Goal: Task Accomplishment & Management: Complete application form

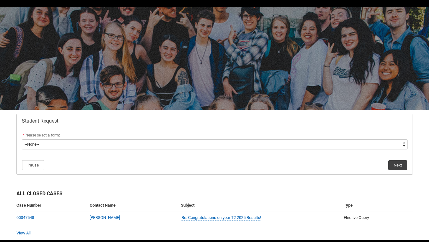
scroll to position [17, 0]
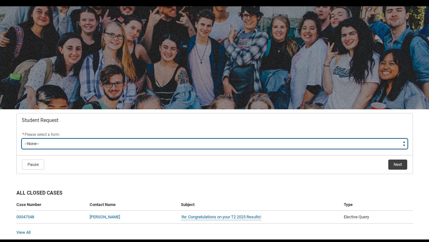
click at [215, 142] on select "--None-- Academic Transcript Application to Appeal Assignment Extension Change …" at bounding box center [215, 144] width 386 height 10
type lightning-select "Assignment_Extension_Choice"
click at [22, 139] on select "--None-- Academic Transcript Application to Appeal Assignment Extension Change …" at bounding box center [215, 144] width 386 height 10
select select "Assignment_Extension_Choice"
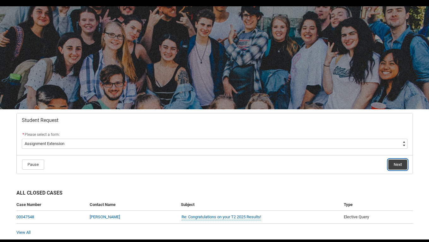
click at [399, 162] on button "Next" at bounding box center [398, 165] width 19 height 10
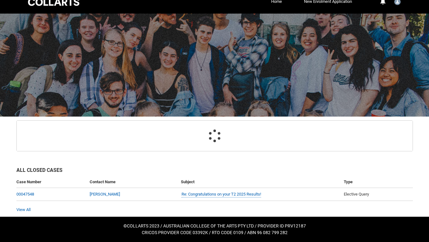
scroll to position [52, 0]
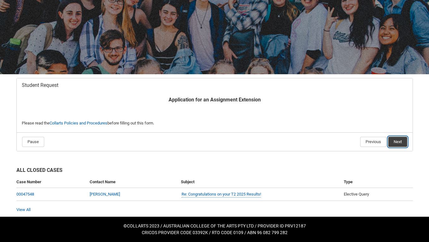
click at [403, 141] on button "Next" at bounding box center [398, 142] width 19 height 10
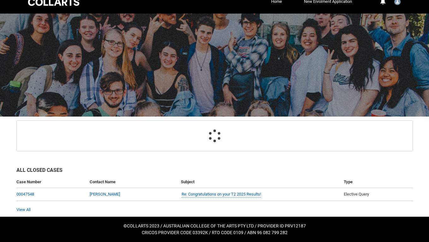
scroll to position [67, 0]
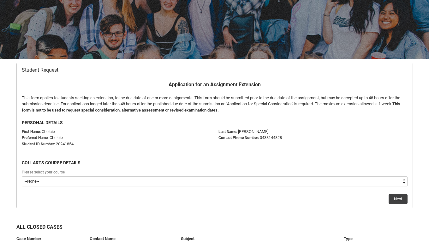
click at [211, 185] on select "--None-- Bachelor of Event Management" at bounding box center [215, 181] width 386 height 10
type lightning-select "recordPicklist_ProgramEnrollment.a0jOZ000003EdW1YAK"
click at [22, 176] on select "--None-- Bachelor of Event Management" at bounding box center [215, 181] width 386 height 10
select select "recordPicklist_ProgramEnrollment.a0jOZ000003EdW1YAK"
click at [397, 198] on button "Next" at bounding box center [398, 199] width 19 height 10
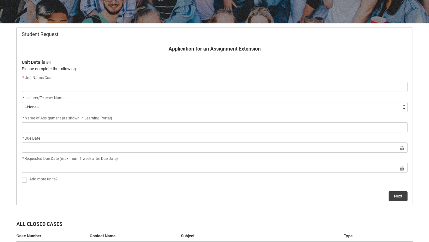
scroll to position [104, 0]
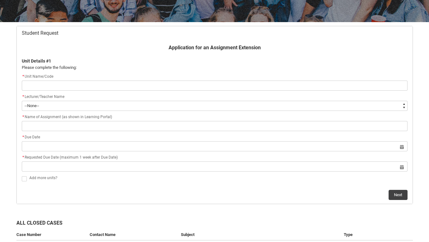
click at [235, 85] on input "Redu_Student_Request flow" at bounding box center [215, 86] width 386 height 10
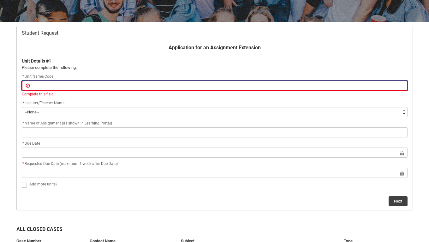
paste input "[EVMAEM5] Advanced Event Marketing"
type lightning-primitive-input-simple "[EVMAEM5] Advanced Event Marketing"
type input "[EVMAEM5] Advanced Event Marketing"
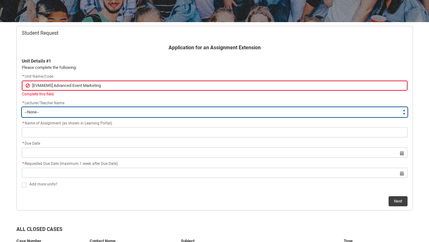
click at [86, 113] on flowruntime-screen-field "* Lecturer/Teacher Name * --None-- [PERSON_NAME] [PERSON_NAME] [PERSON_NAME] [P…" at bounding box center [215, 110] width 394 height 20
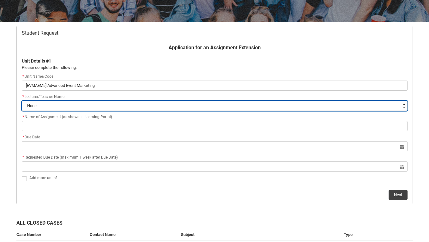
type lightning-select "Faculty_NamefromAtoM.0035g00000e1T3dAAE"
click at [22, 101] on select "--None-- [PERSON_NAME] [PERSON_NAME] [PERSON_NAME] [PERSON_NAME] [PERSON_NAME] …" at bounding box center [215, 106] width 386 height 10
select select "Faculty_NamefromAtoM.0035g00000e1T3dAAE"
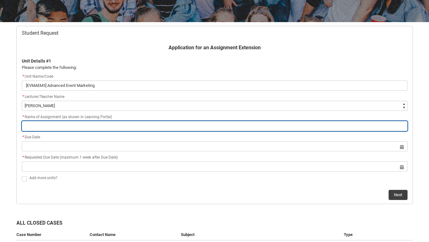
click at [73, 127] on input "Redu_Student_Request flow" at bounding box center [215, 126] width 386 height 10
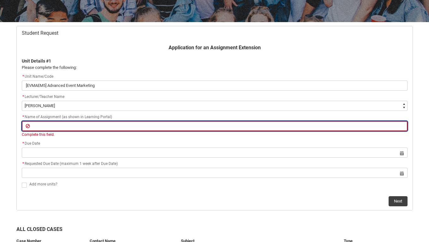
click at [111, 126] on input "Redu_Student_Request flow" at bounding box center [215, 126] width 386 height 10
paste input "Assessment 1: Event Marketing Audit"
type lightning-primitive-input-simple "Assessment 1: Event Marketing Audit"
type input "Assessment 1: Event Marketing Audit"
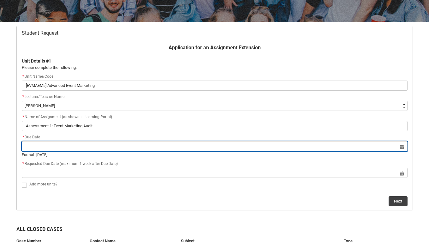
click at [78, 152] on lightning-datepicker "Select a date for Format: [DATE]" at bounding box center [215, 151] width 386 height 14
type input "[DATE]"
type lightning-datepicker "[DATE]"
type lightning-input "[DATE]"
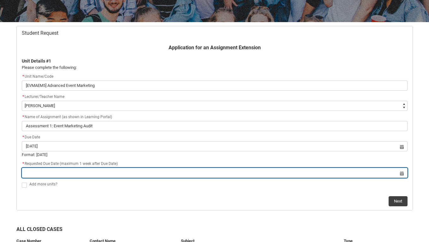
click at [90, 174] on input "Redu_Student_Request flow" at bounding box center [215, 173] width 386 height 10
select select "2025"
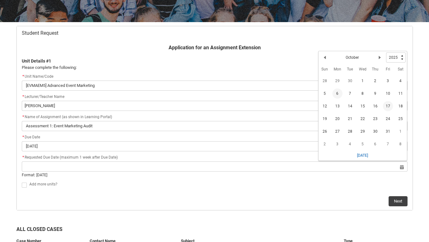
click at [390, 108] on span "17" at bounding box center [388, 106] width 10 height 10
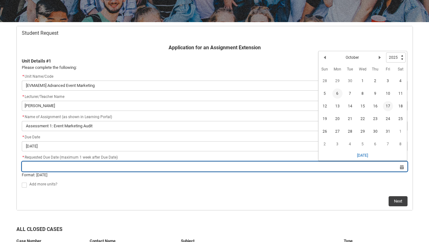
type lightning-datepicker "[DATE]"
type lightning-input "[DATE]"
type input "[DATE]"
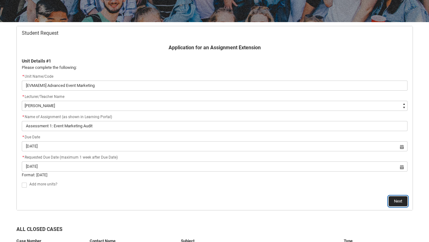
click at [404, 202] on button "Next" at bounding box center [398, 201] width 19 height 10
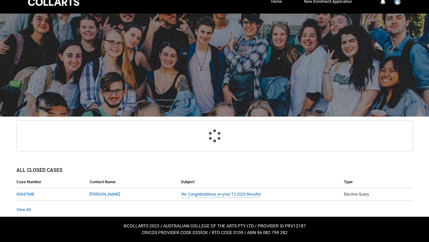
scroll to position [67, 0]
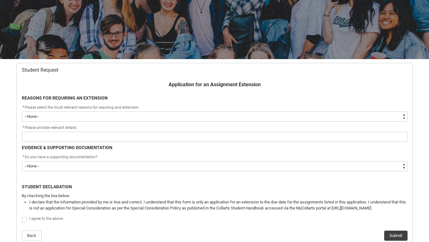
click at [163, 119] on select "--None-- Medical Reasons Work obligations Family obligations Academic Difficult…" at bounding box center [215, 117] width 386 height 10
type lightning-select "choice_AssignmentExtension_Reason_MedicalReasons"
click at [22, 112] on select "--None-- Medical Reasons Work obligations Family obligations Academic Difficult…" at bounding box center [215, 117] width 386 height 10
select select "choice_AssignmentExtension_Reason_MedicalReasons"
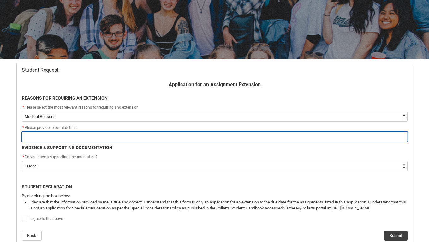
click at [154, 139] on input "Redu_Student_Request flow" at bounding box center [215, 137] width 386 height 10
type lightning-primitive-input-simple "I"
type input "I"
type lightning-primitive-input-simple "I"
type input "I"
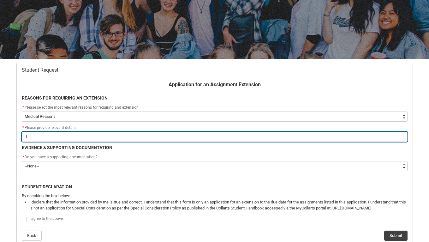
type lightning-primitive-input-simple "I h"
type input "I h"
type lightning-primitive-input-simple "I ha"
type input "I ha"
type lightning-primitive-input-simple "I hav"
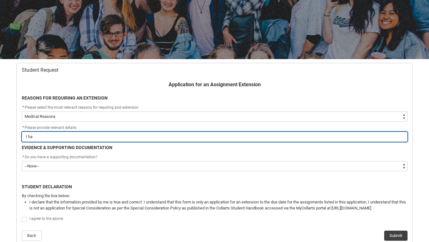
type input "I hav"
type lightning-primitive-input-simple "I have"
type input "I have"
type lightning-primitive-input-simple "I have"
type input "I have"
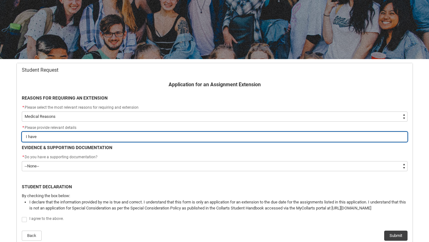
type lightning-primitive-input-simple "I have v"
type input "I have v"
type lightning-primitive-input-simple "I have ve"
type input "I have ve"
type lightning-primitive-input-simple "I have vee"
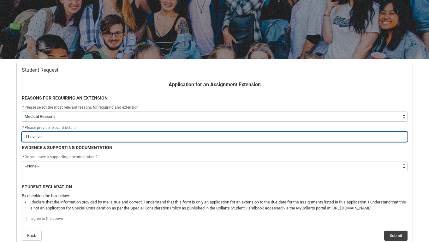
type input "I have vee"
type lightning-primitive-input-simple "I have ve"
type input "I have ve"
type lightning-primitive-input-simple "I have v"
type input "I have v"
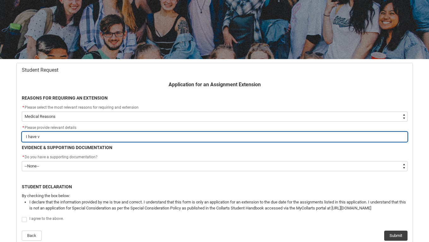
type lightning-primitive-input-simple "I have"
type input "I have"
type lightning-primitive-input-simple "I have b"
type input "I have b"
type lightning-primitive-input-simple "I have be"
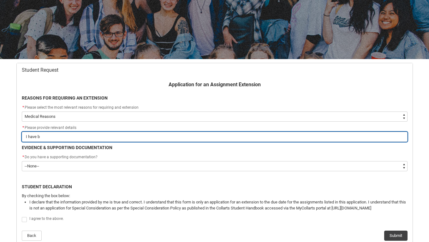
type input "I have be"
type lightning-primitive-input-simple "I have bee"
type input "I have bee"
type lightning-primitive-input-simple "I have been"
type input "I have been"
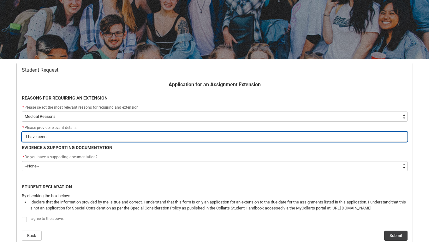
type lightning-primitive-input-simple "I have been"
type input "I have been"
type lightning-primitive-input-simple "I have been s"
type input "I have been s"
type lightning-primitive-input-simple "I have been si"
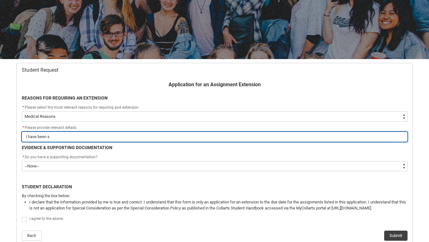
type input "I have been si"
type lightning-primitive-input-simple "I have been sic"
type input "I have been sic"
type lightning-primitive-input-simple "I have been sick"
type input "I have been sick"
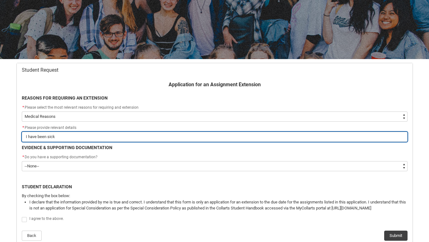
type lightning-primitive-input-simple "I have been sick"
type input "I have been sick"
type lightning-primitive-input-simple "I have been sick t"
type input "I have been sick t"
type lightning-primitive-input-simple "I have been sick th"
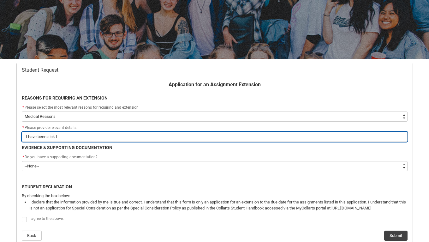
type input "I have been sick th"
type lightning-primitive-input-simple "I have been sick thw"
type input "I have been sick thw"
type lightning-primitive-input-simple "I have been sick thw"
type input "I have been sick thw"
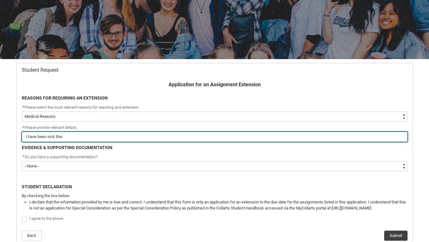
type lightning-primitive-input-simple "I have been sick thw"
type input "I have been sick thw"
type lightning-primitive-input-simple "I have been sick th"
type input "I have been sick th"
type lightning-primitive-input-simple "I have been sick the"
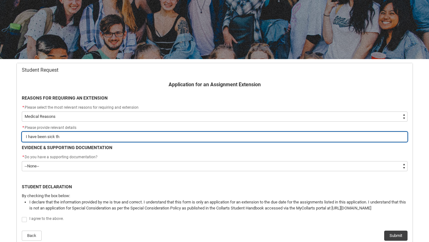
type input "I have been sick the"
type lightning-primitive-input-simple "I have been sick the"
type input "I have been sick the"
type lightning-primitive-input-simple "I have been sick the l"
type input "I have been sick the l"
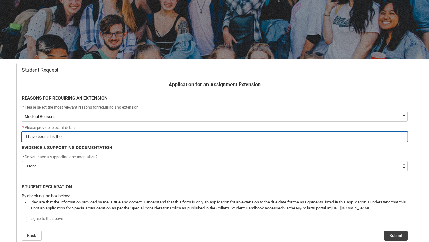
type lightning-primitive-input-simple "I have been sick the la"
type input "I have been sick the la"
type lightning-primitive-input-simple "I have been sick the las"
type input "I have been sick the las"
type lightning-primitive-input-simple "I have been sick the last"
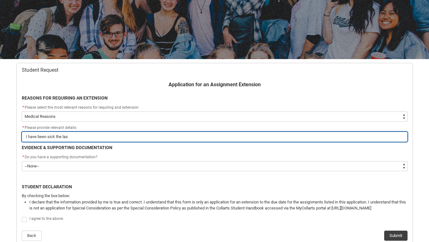
type input "I have been sick the last"
type lightning-primitive-input-simple "I have been sick the last"
type input "I have been sick the last"
type lightning-primitive-input-simple "I have been sick the last 5"
type input "I have been sick the last 5"
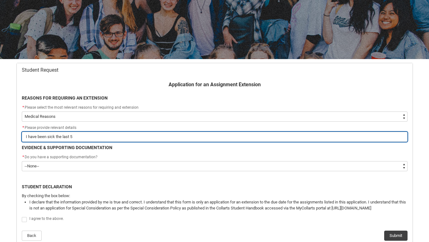
type lightning-primitive-input-simple "I have been sick the last 5"
type input "I have been sick the last 5"
type lightning-primitive-input-simple "I have been sick the last 5 d"
type input "I have been sick the last 5 d"
type lightning-primitive-input-simple "I have been sick the last 5 da"
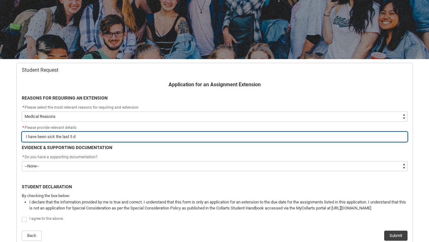
type input "I have been sick the last 5 da"
type lightning-primitive-input-simple "I have been sick the last 5 day"
type input "I have been sick the last 5 day"
type lightning-primitive-input-simple "I have been sick the last 5 days"
type input "I have been sick the last 5 days"
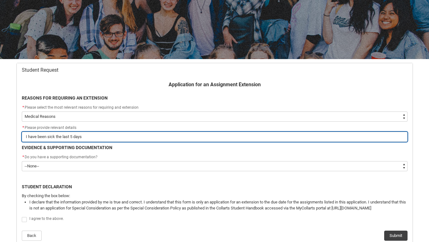
type lightning-primitive-input-simple "I have been sick the last 5 days"
type input "I have been sick the last 5 days"
type lightning-primitive-input-simple "I have been sick the last 5 days a"
type input "I have been sick the last 5 days a"
type lightning-primitive-input-simple "I have been sick the last 5 days an"
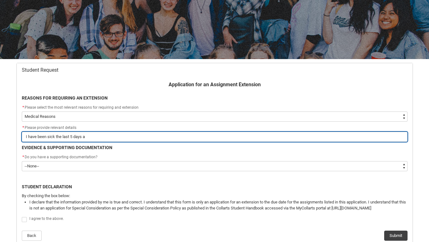
type input "I have been sick the last 5 days an"
type lightning-primitive-input-simple "I have been sick the last 5 days and"
type input "I have been sick the last 5 days and"
type lightning-primitive-input-simple "I have been sick the last 5 days and"
type input "I have been sick the last 5 days and"
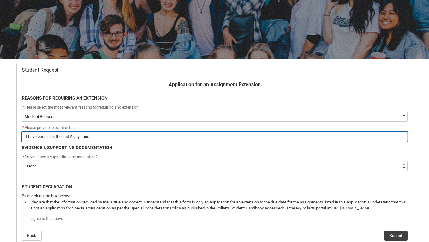
type lightning-primitive-input-simple "I have been sick the last 5 days and m"
type input "I have been sick the last 5 days and m"
type lightning-primitive-input-simple "I have been sick the last 5 days and ma"
type input "I have been sick the last 5 days and ma"
type lightning-primitive-input-simple "I have been sick the last 5 days and man"
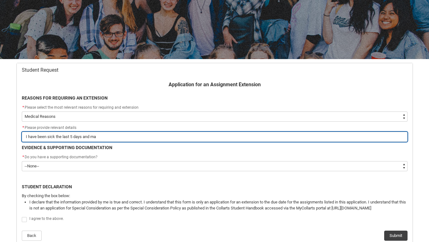
type input "I have been sick the last 5 days and man"
type lightning-primitive-input-simple "I have been sick the last 5 days and mana"
type input "I have been sick the last 5 days and mana"
type lightning-primitive-input-simple "I have been sick the last 5 days and manag"
type input "I have been sick the last 5 days and manag"
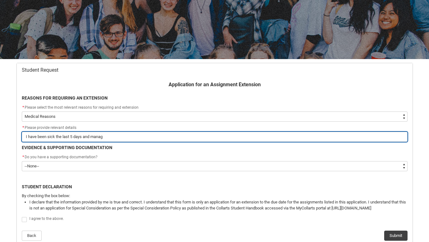
type lightning-primitive-input-simple "I have been sick the last 5 days and manage"
type input "I have been sick the last 5 days and manage"
type lightning-primitive-input-simple "I have been sick the last 5 days and managed"
type input "I have been sick the last 5 days and managed"
type lightning-primitive-input-simple "I have been sick the last 5 days and managed"
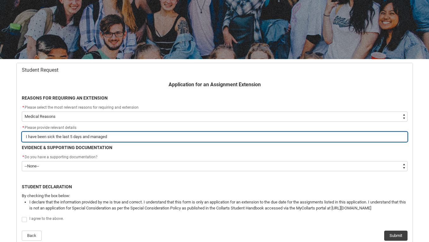
type input "I have been sick the last 5 days and managed"
type lightning-primitive-input-simple "I have been sick the last 5 days and managed t"
type input "I have been sick the last 5 days and managed t"
type lightning-primitive-input-simple "I have been sick the last 5 days and managed to"
type input "I have been sick the last 5 days and managed to"
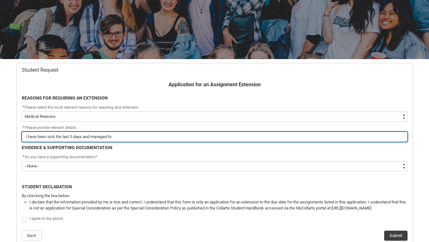
type lightning-primitive-input-simple "I have been sick the last 5 days and managed to"
type input "I have been sick the last 5 days and managed to"
type lightning-primitive-input-simple "I have been sick the last 5 days and managed to g"
type input "I have been sick the last 5 days and managed to g"
type lightning-primitive-input-simple "I have been sick the last 5 days and managed to ge"
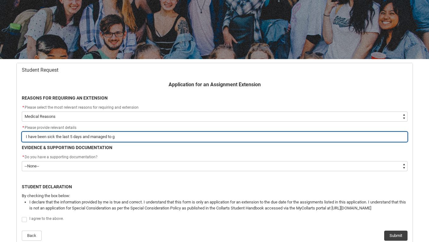
type input "I have been sick the last 5 days and managed to ge"
type lightning-primitive-input-simple "I have been sick the last 5 days and managed to get"
type input "I have been sick the last 5 days and managed to get"
type lightning-primitive-input-simple "I have been sick the last 5 days and managed to get"
type input "I have been sick the last 5 days and managed to get"
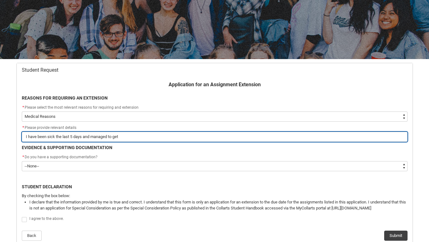
type lightning-primitive-input-simple "I have been sick the last 5 days and managed to get a"
type input "I have been sick the last 5 days and managed to get a"
type lightning-primitive-input-simple "I have been sick the last 5 days and managed to get a"
type input "I have been sick the last 5 days and managed to get a"
type lightning-primitive-input-simple "I have been sick the last 5 days and managed to get a d"
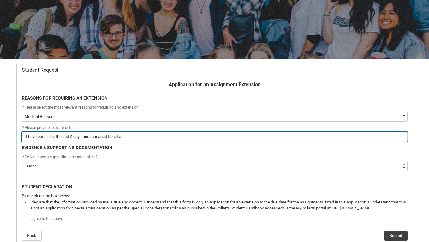
type input "I have been sick the last 5 days and managed to get a d"
type lightning-primitive-input-simple "I have been sick the last 5 days and managed to get a do"
type input "I have been sick the last 5 days and managed to get a do"
type lightning-primitive-input-simple "I have been sick the last 5 days and managed to get a doc"
type input "I have been sick the last 5 days and managed to get a doc"
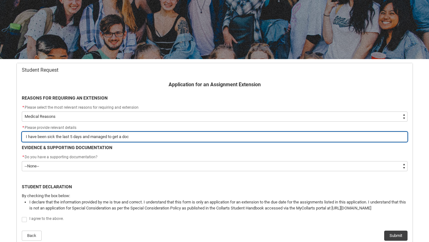
type lightning-primitive-input-simple "I have been sick the last 5 days and managed to get a doc"
type input "I have been sick the last 5 days and managed to get a doc"
type lightning-primitive-input-simple "I have been sick the last 5 days and managed to get a doc c"
type input "I have been sick the last 5 days and managed to get a doc c"
type lightning-primitive-input-simple "I have been sick the last 5 days and managed to get a doc ce"
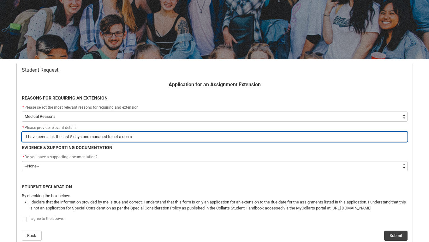
type input "I have been sick the last 5 days and managed to get a doc ce"
type lightning-primitive-input-simple "I have been sick the last 5 days and managed to get a doc cer"
type input "I have been sick the last 5 days and managed to get a doc cer"
type lightning-primitive-input-simple "I have been sick the last 5 days and managed to get a doc cert"
type input "I have been sick the last 5 days and managed to get a doc cert"
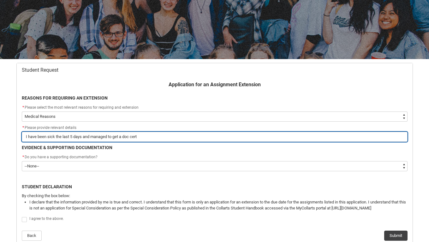
type lightning-primitive-input-simple "I have been sick the last 5 days and managed to get a doc cert"
type input "I have been sick the last 5 days and managed to get a doc cert"
type lightning-primitive-input-simple "I have been sick the last 5 days and managed to get a doc cert t"
type input "I have been sick the last 5 days and managed to get a doc cert t"
type lightning-primitive-input-simple "I have been sick the last 5 days and managed to get a doc cert to"
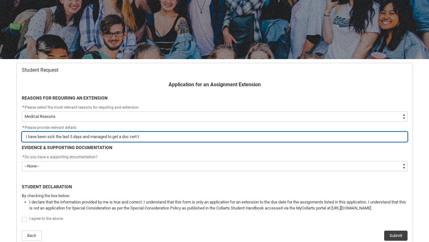
type input "I have been sick the last 5 days and managed to get a doc cert to"
type lightning-primitive-input-simple "I have been sick the last 5 days and managed to get a doc cert [PERSON_NAME]"
type input "I have been sick the last 5 days and managed to get a doc cert [PERSON_NAME]"
type lightning-primitive-input-simple "I have been sick the last 5 days and managed to get a doc cert toda"
type input "I have been sick the last 5 days and managed to get a doc cert toda"
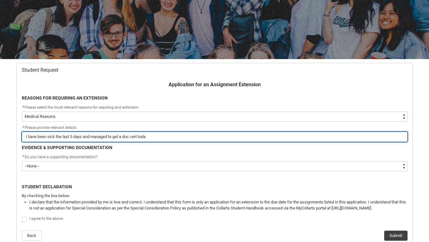
type lightning-primitive-input-simple "I have been sick the last 5 days and managed to get a doc cert [DATE]"
type input "I have been sick the last 5 days and managed to get a doc cert [DATE]"
type lightning-primitive-input-simple "I have been sick the last 5 days and managed to get a doc cert [DATE]"
type input "I have been sick the last 5 days and managed to get a doc cert [DATE]"
type lightning-primitive-input-simple "I have been sick the last 5 days and managed to get a doc cert [DATE] b"
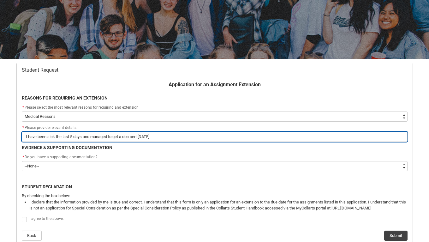
type input "I have been sick the last 5 days and managed to get a doc cert [DATE] b"
type lightning-primitive-input-simple "I have been sick the last 5 days and managed to get a doc cert [DATE] bu"
type input "I have been sick the last 5 days and managed to get a doc cert [DATE] bu"
type lightning-primitive-input-simple "I have been sick the last 5 days and managed to get a doc cert [DATE] but"
type input "I have been sick the last 5 days and managed to get a doc cert [DATE] but"
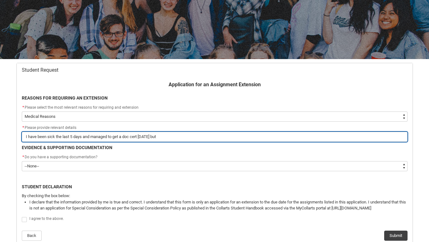
type lightning-primitive-input-simple "I have been sick the last 5 days and managed to get a doc cert [DATE] but"
type input "I have been sick the last 5 days and managed to get a doc cert [DATE] but"
type lightning-primitive-input-simple "I have been sick the last 5 days and managed to get a doc cert [DATE] but i"
type input "I have been sick the last 5 days and managed to get a doc cert [DATE] but i"
type lightning-primitive-input-simple "I have been sick the last 5 days and managed to get a doc cert [DATE] but it"
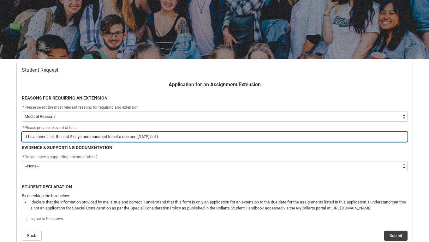
type input "I have been sick the last 5 days and managed to get a doc cert [DATE] but it"
type lightning-primitive-input-simple "I have been sick the last 5 days and managed to get a doc cert [DATE] but it"
type input "I have been sick the last 5 days and managed to get a doc cert [DATE] but it"
type lightning-primitive-input-simple "I have been sick the last 5 days and managed to get a doc cert [DATE] but it h"
type input "I have been sick the last 5 days and managed to get a doc cert [DATE] but it h"
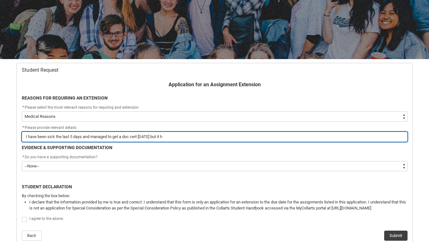
type lightning-primitive-input-simple "I have been sick the last 5 days and managed to get a doc cert [DATE] but it ha"
type input "I have been sick the last 5 days and managed to get a doc cert [DATE] but it ha"
type lightning-primitive-input-simple "I have been sick the last 5 days and managed to get a doc cert [DATE] but it has"
type input "I have been sick the last 5 days and managed to get a doc cert [DATE] but it has"
type lightning-primitive-input-simple "I have been sick the last 5 days and managed to get a doc cert [DATE] but it has"
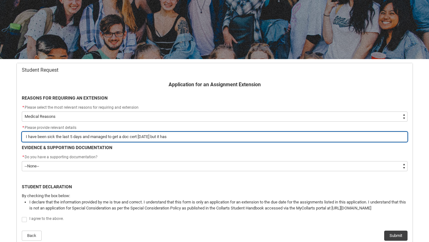
type input "I have been sick the last 5 days and managed to get a doc cert [DATE] but it has"
type lightning-primitive-input-simple "I have been sick the last 5 days and managed to get a doc cert [DATE] but it ha…"
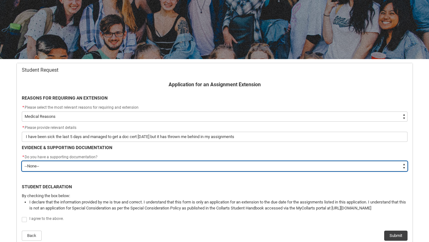
click at [59, 168] on select "--None-- Yes No" at bounding box center [215, 166] width 386 height 10
click at [22, 161] on select "--None-- Yes No" at bounding box center [215, 166] width 386 height 10
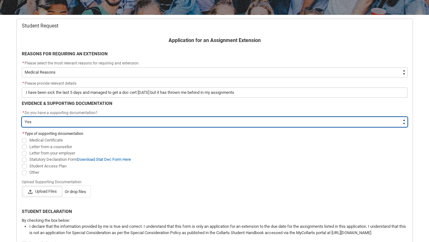
scroll to position [118, 0]
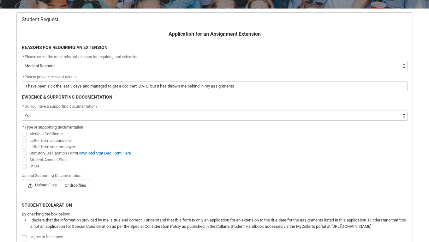
click at [24, 135] on span "Redu_Student_Request flow" at bounding box center [24, 134] width 5 height 5
click at [22, 131] on input "Medical Certificate" at bounding box center [21, 131] width 0 height 0
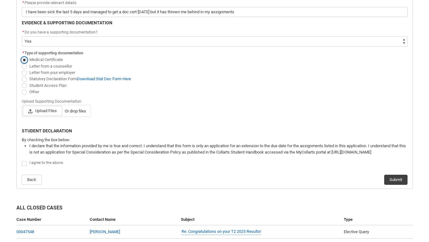
scroll to position [193, 0]
click at [82, 110] on span "Or drop files" at bounding box center [75, 110] width 21 height 6
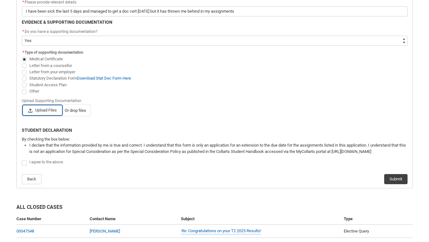
click at [23, 105] on input "Upload Files Or drop files" at bounding box center [22, 105] width 0 height 0
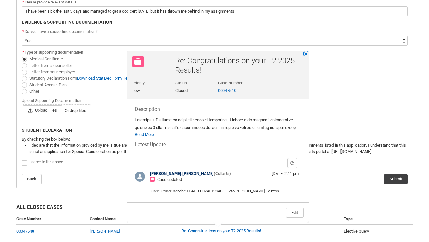
click at [307, 52] on button "Close" at bounding box center [306, 54] width 4 height 4
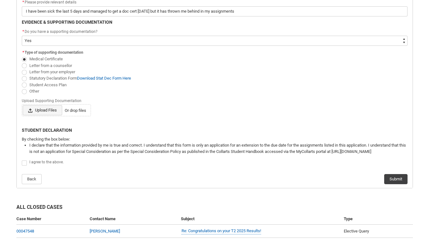
click at [46, 111] on span "Upload Files" at bounding box center [43, 110] width 40 height 10
click at [23, 105] on input "Upload Files Or drop files" at bounding box center [22, 105] width 0 height 0
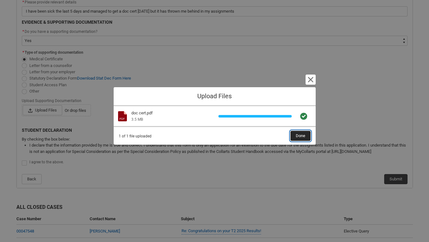
click at [296, 136] on span "Done" at bounding box center [300, 135] width 9 height 9
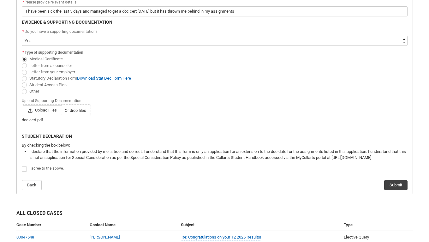
click at [25, 169] on span "Redu_Student_Request flow" at bounding box center [24, 169] width 5 height 5
click at [22, 166] on input "Redu_Student_Request flow" at bounding box center [21, 166] width 0 height 0
click at [399, 184] on button "Submit" at bounding box center [396, 185] width 23 height 10
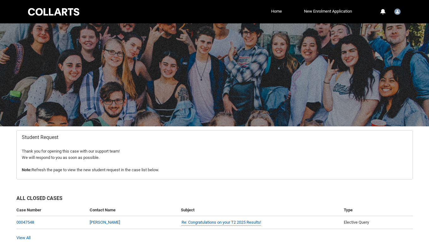
scroll to position [28, 0]
